Goal: Task Accomplishment & Management: Use online tool/utility

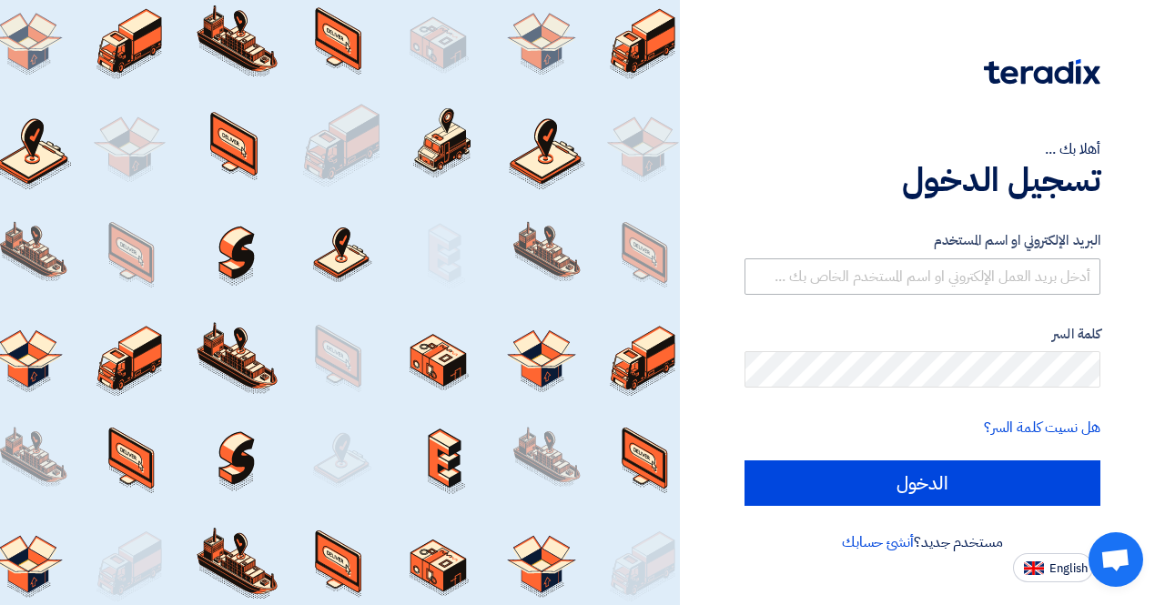
type input "[PERSON_NAME][EMAIL_ADDRESS][DOMAIN_NAME]"
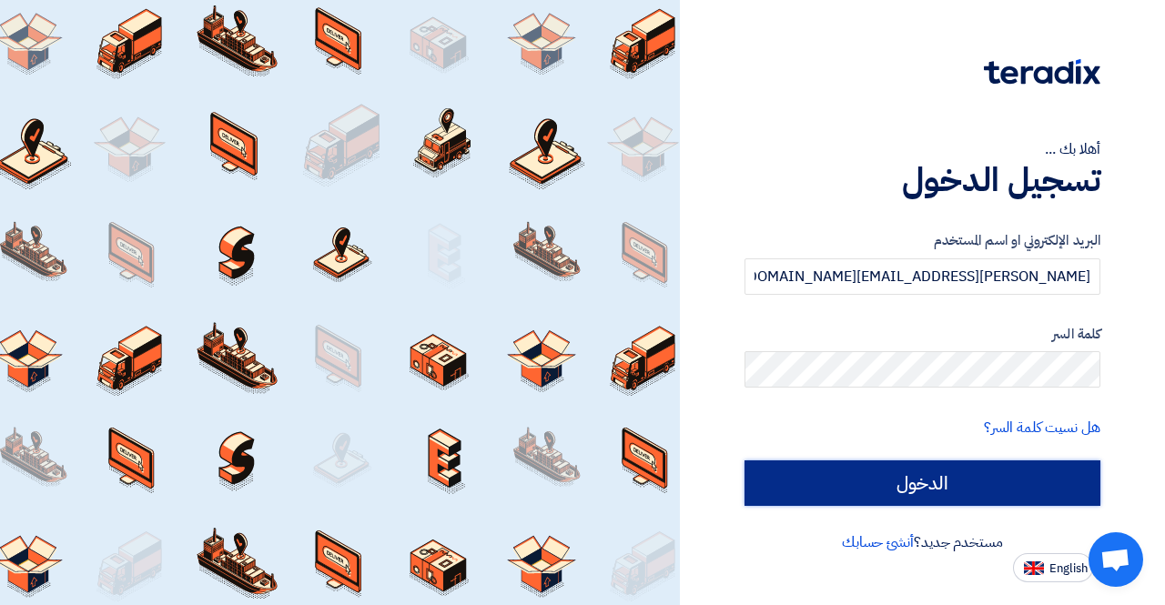
click at [891, 489] on input "الدخول" at bounding box center [923, 484] width 356 height 46
type input "Sign in"
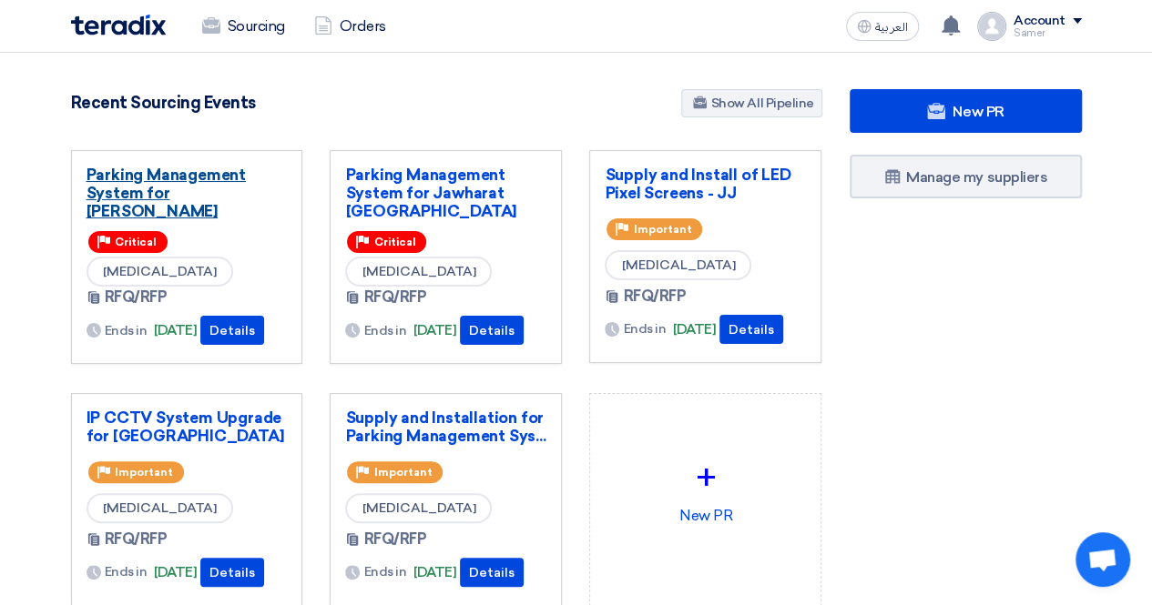
click at [211, 175] on link "Parking Management System for [PERSON_NAME]" at bounding box center [186, 193] width 201 height 55
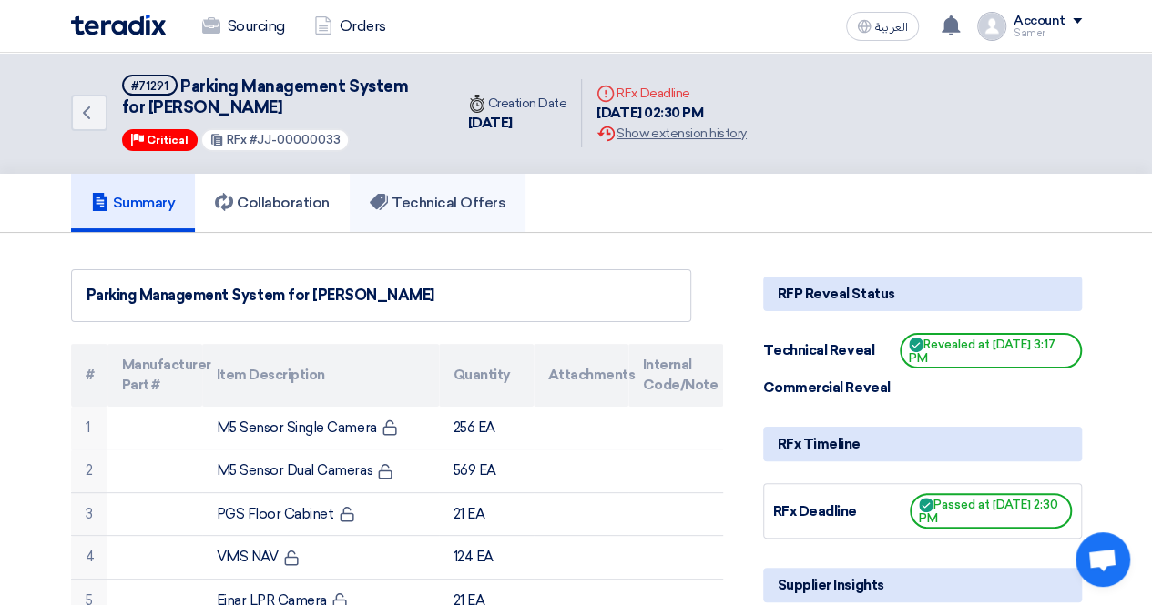
click at [437, 212] on link "Technical Offers" at bounding box center [438, 203] width 176 height 58
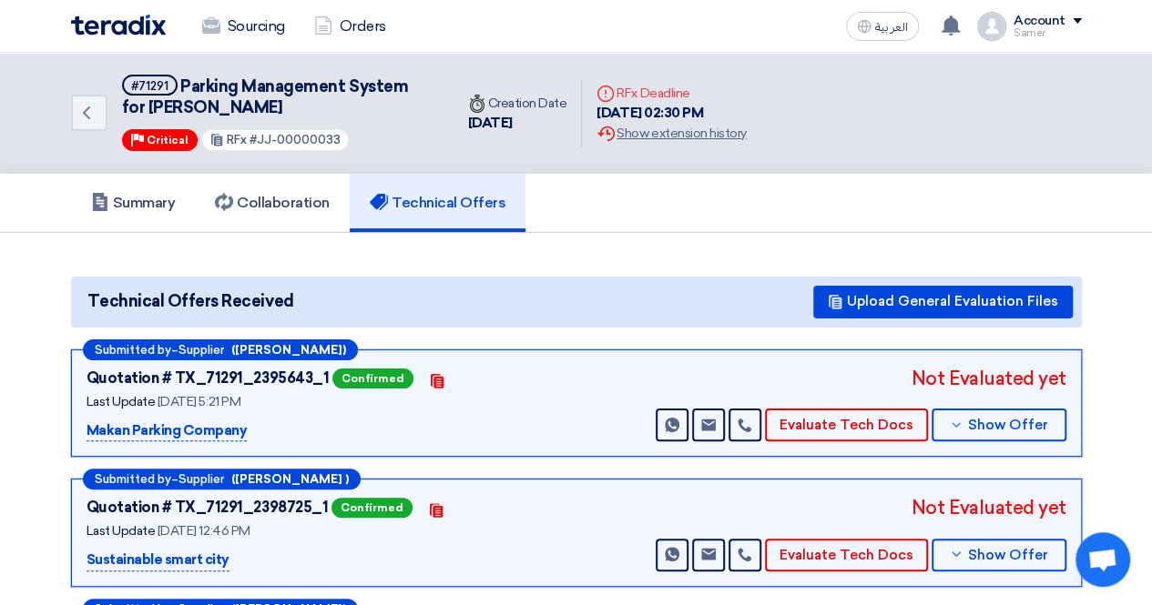
click at [182, 431] on p "Makan Parking Company" at bounding box center [166, 432] width 161 height 22
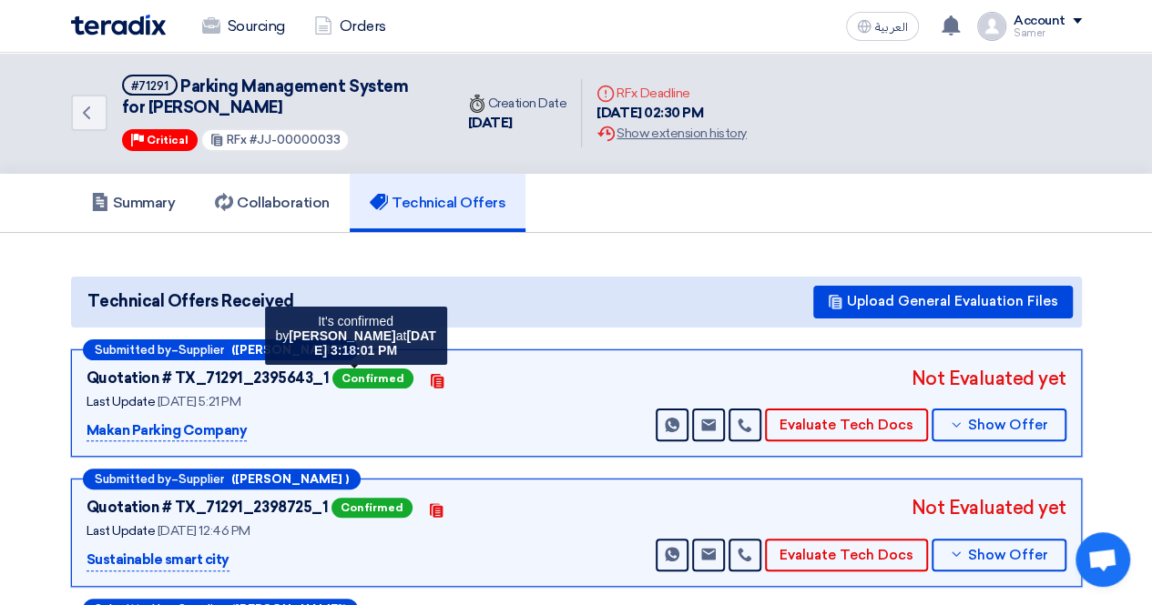
click at [347, 371] on span "Confirmed" at bounding box center [372, 379] width 81 height 20
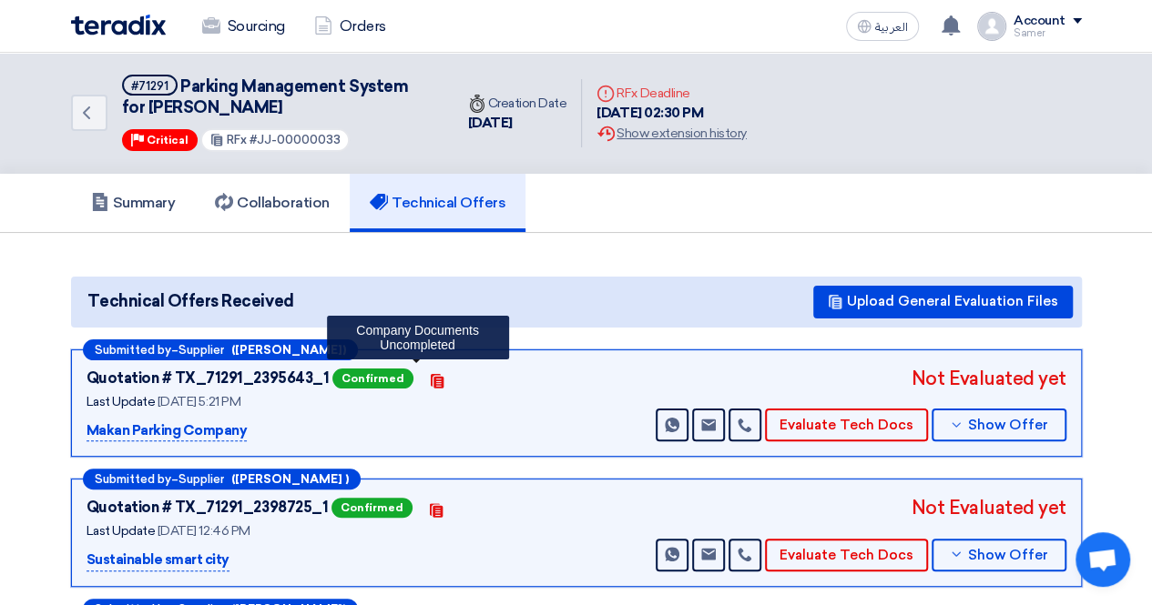
click at [430, 381] on icon "Contacts" at bounding box center [437, 381] width 15 height 15
click at [431, 381] on use at bounding box center [437, 381] width 13 height 15
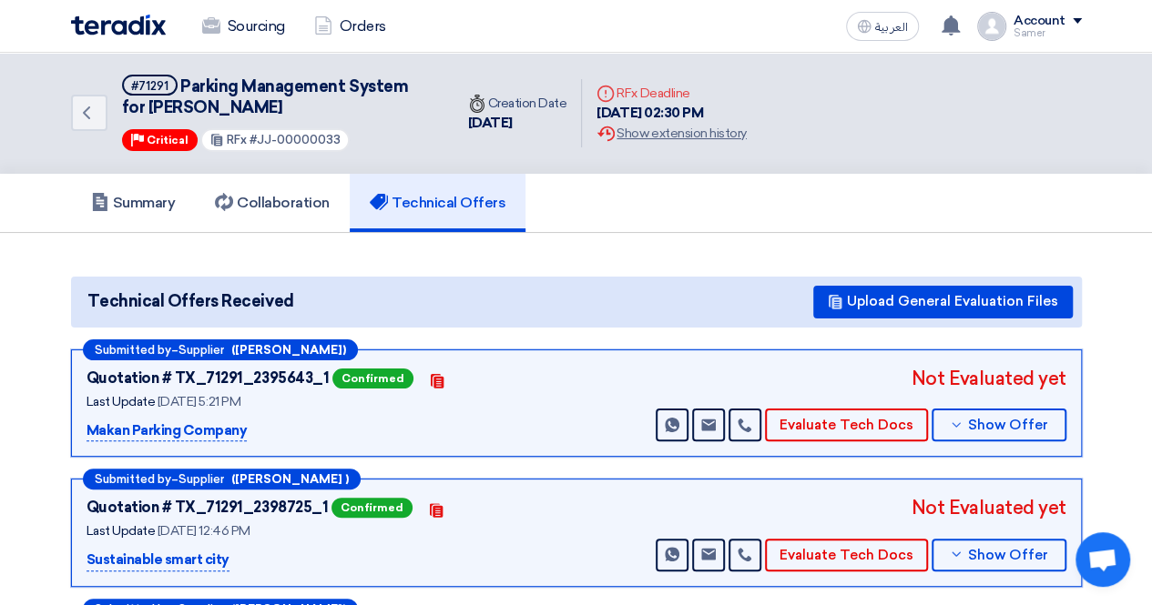
click at [401, 197] on h5 "Technical Offers" at bounding box center [438, 203] width 136 height 18
click at [269, 188] on link "Collaboration" at bounding box center [272, 203] width 155 height 58
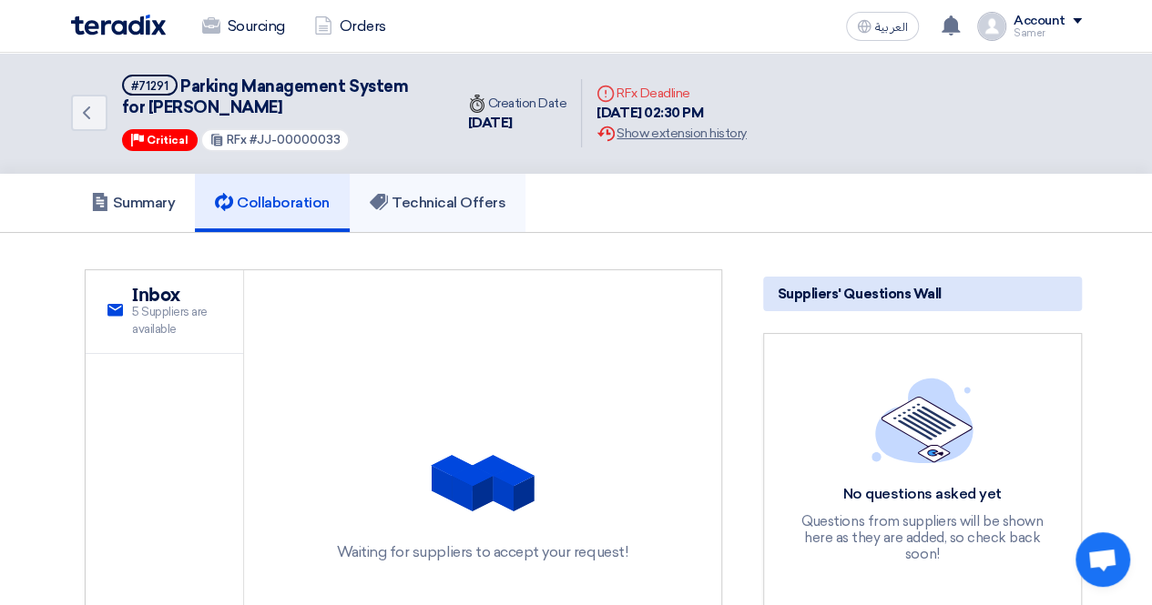
click at [421, 199] on h5 "Technical Offers" at bounding box center [438, 203] width 136 height 18
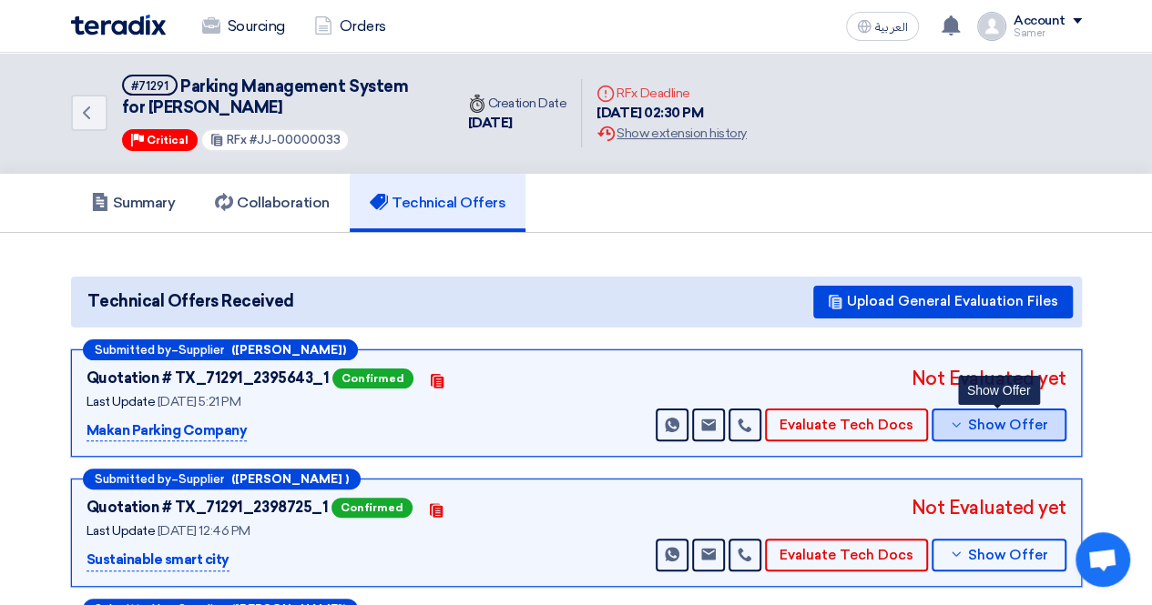
click at [973, 423] on span "Show Offer" at bounding box center [1008, 426] width 80 height 14
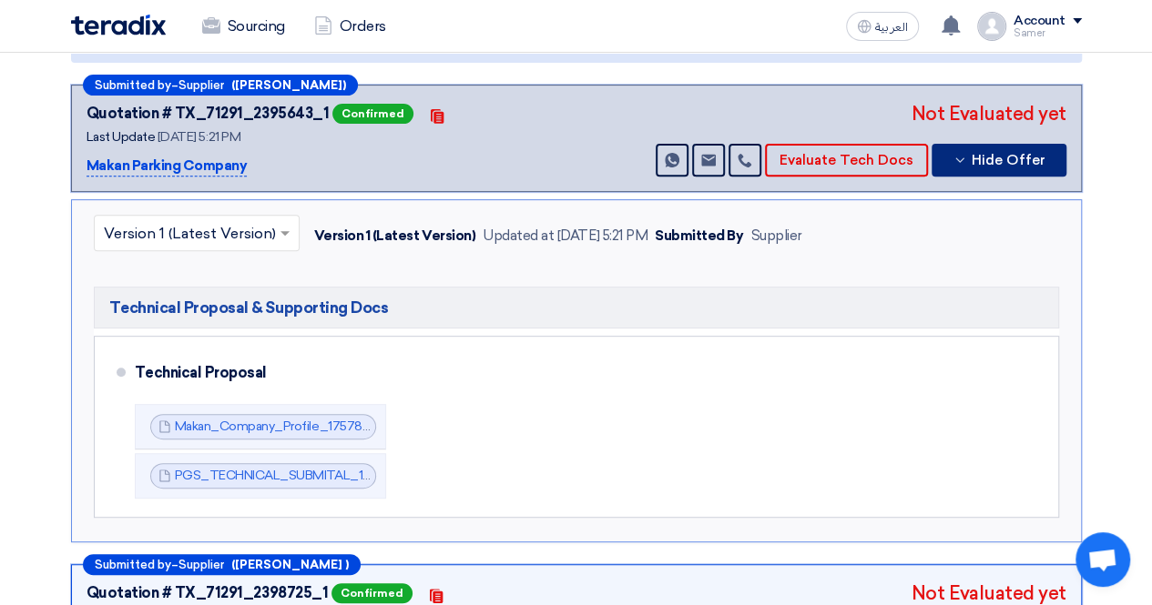
scroll to position [364, 0]
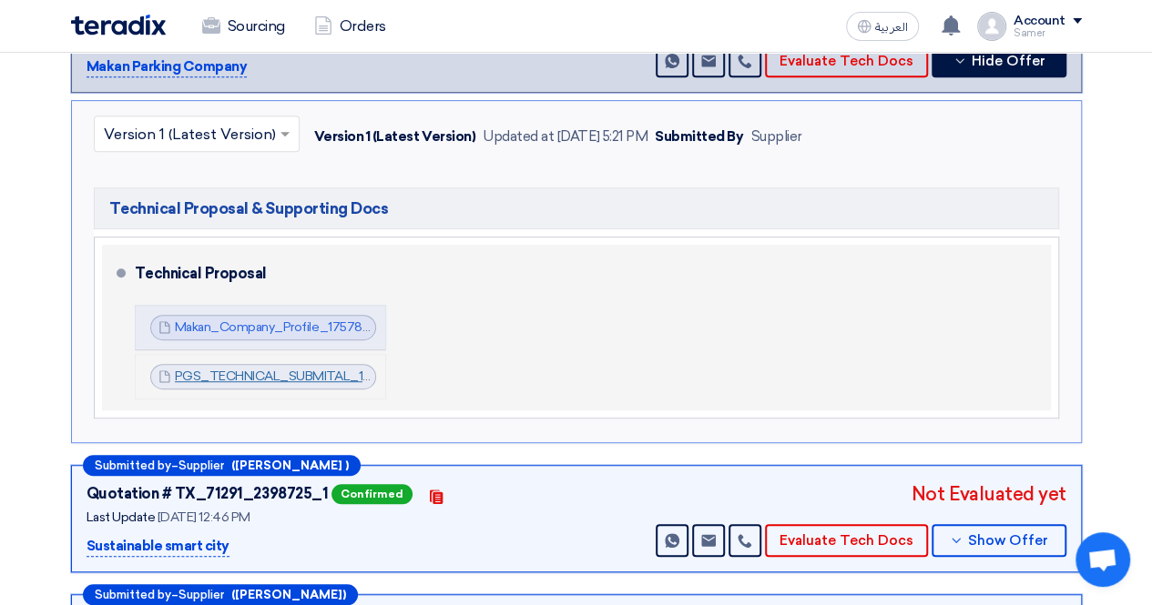
click at [277, 376] on link "PGS_TECHNICAL_SUBMITAL_1757859302083.pdf" at bounding box center [324, 376] width 299 height 15
